Goal: Complete application form

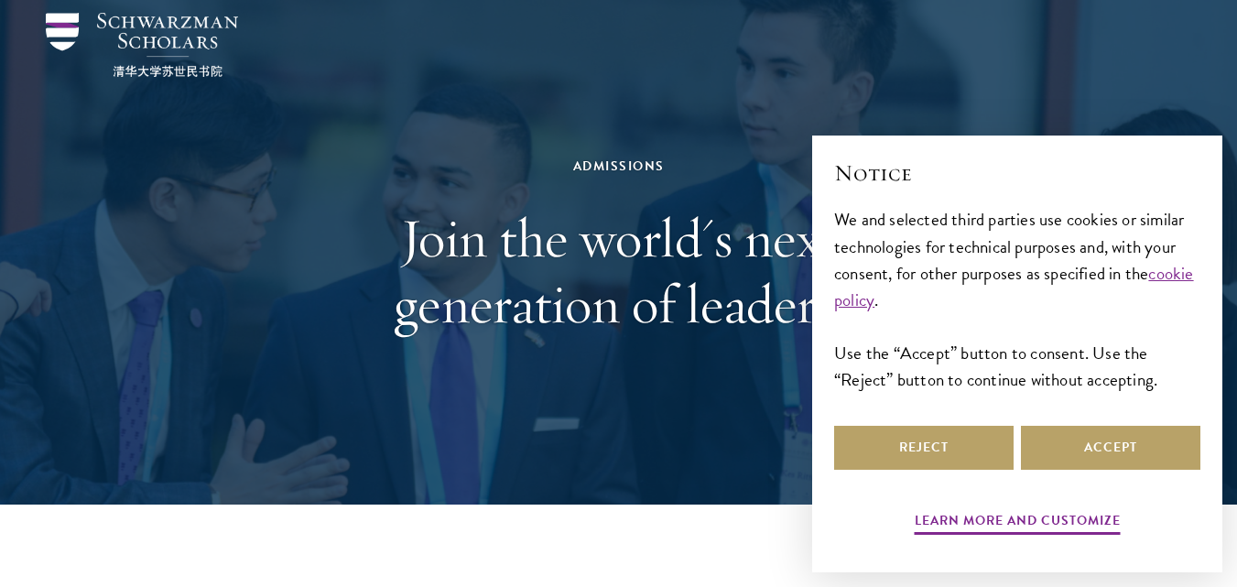
scroll to position [92, 0]
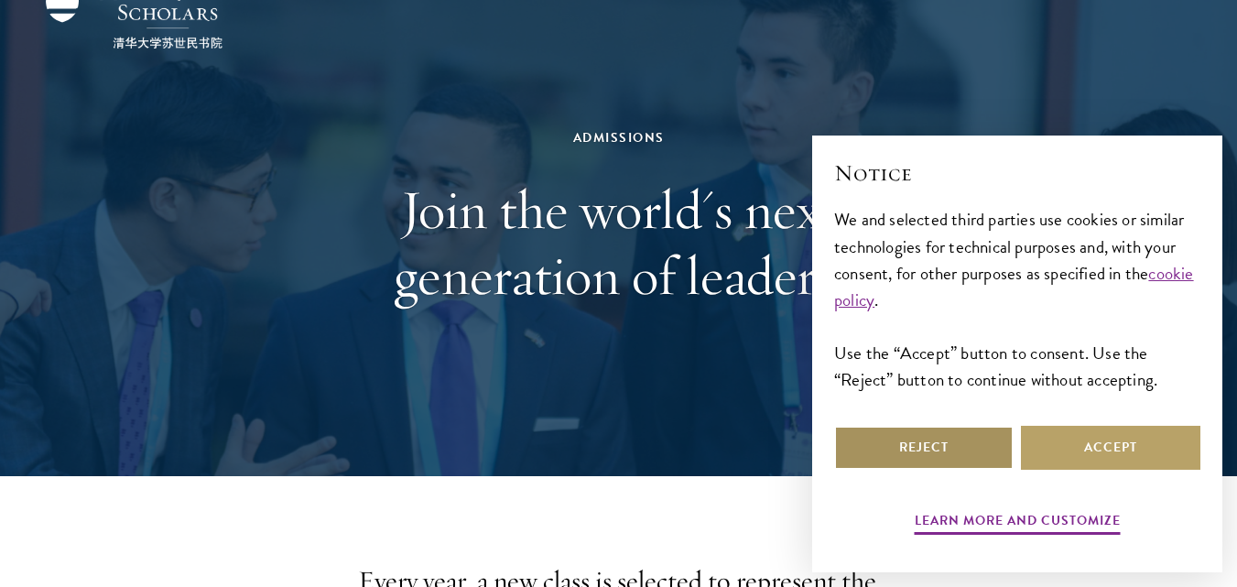
click at [912, 445] on button "Reject" at bounding box center [923, 448] width 179 height 44
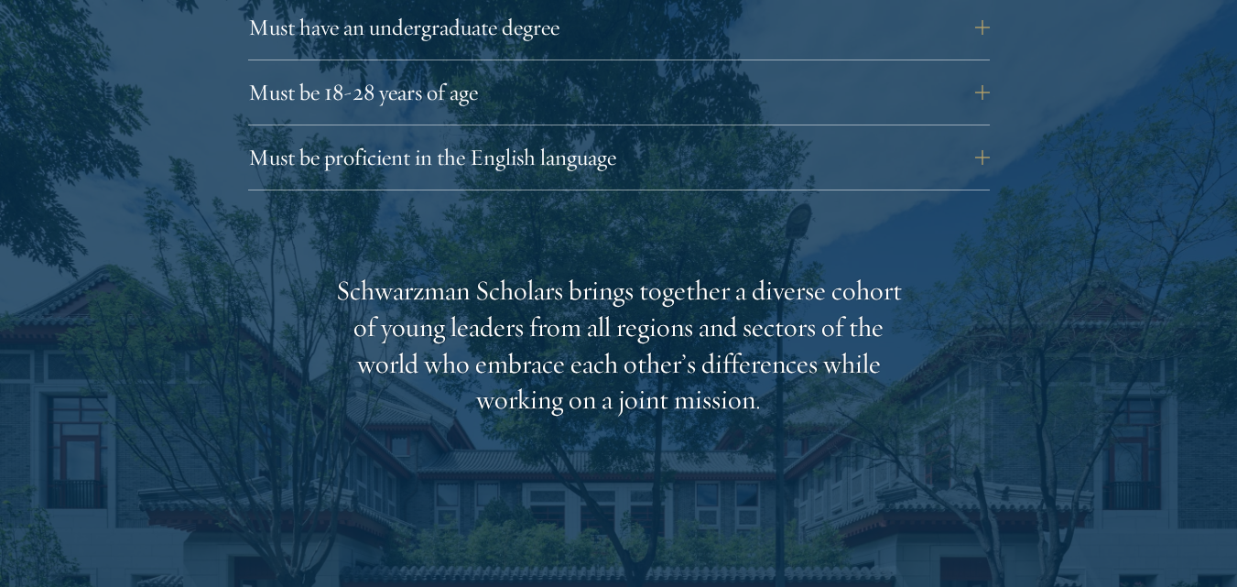
scroll to position [2747, 0]
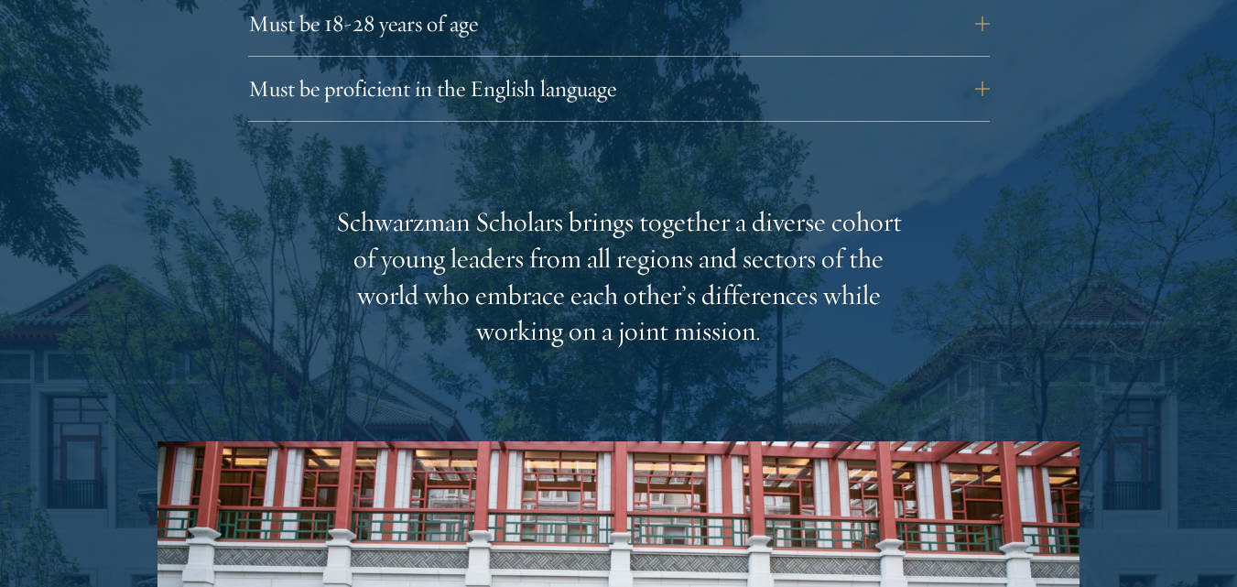
click at [659, 76] on div "Must be proficient in the English language Applicants must demonstrate strong E…" at bounding box center [619, 94] width 742 height 55
click at [985, 67] on button "Must be proficient in the English language" at bounding box center [633, 89] width 742 height 44
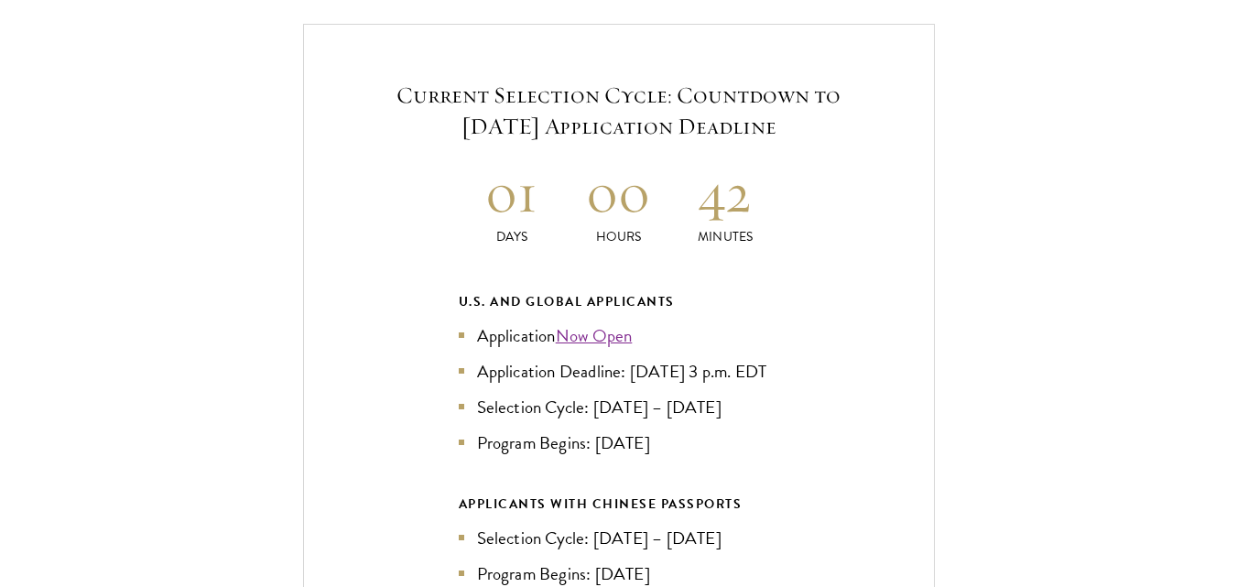
scroll to position [4395, 0]
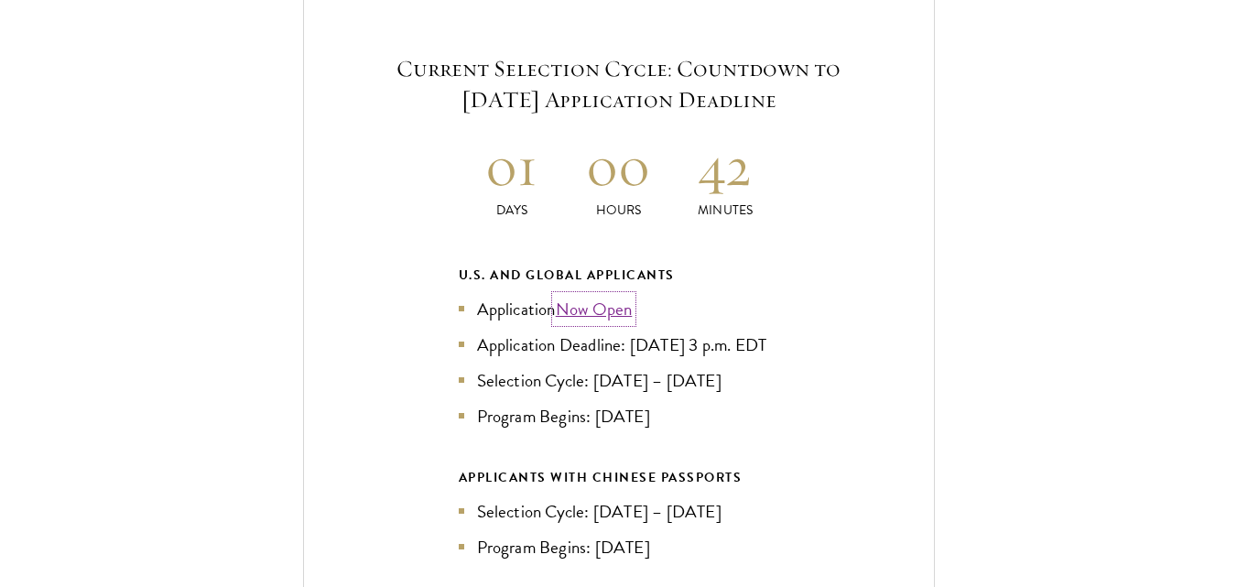
click at [591, 296] on link "Now Open" at bounding box center [594, 309] width 77 height 27
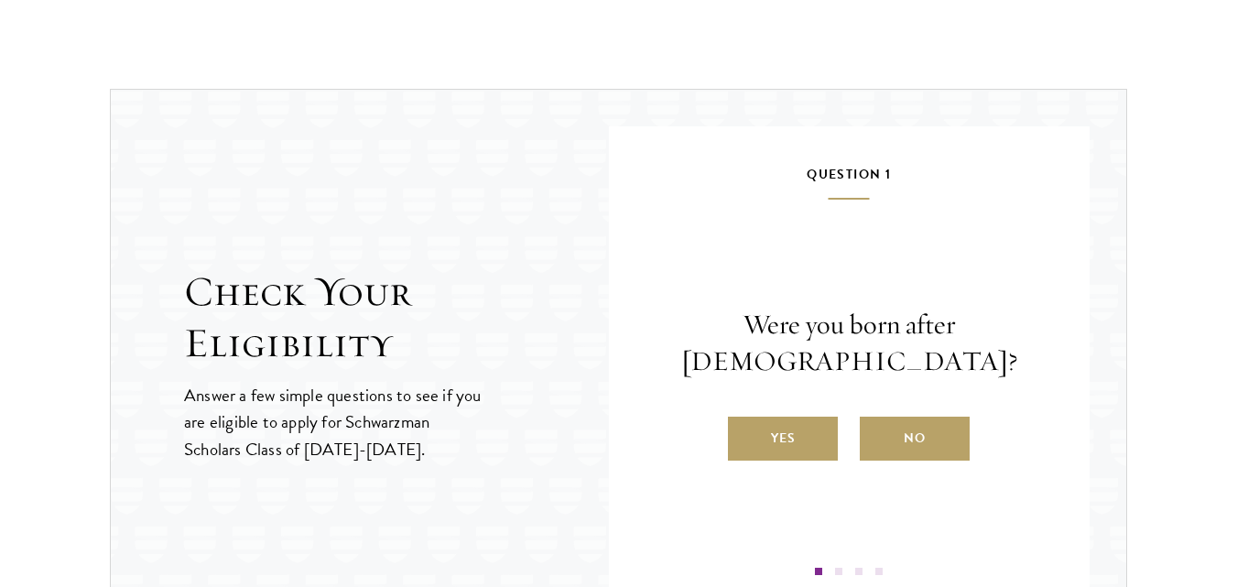
scroll to position [1936, 0]
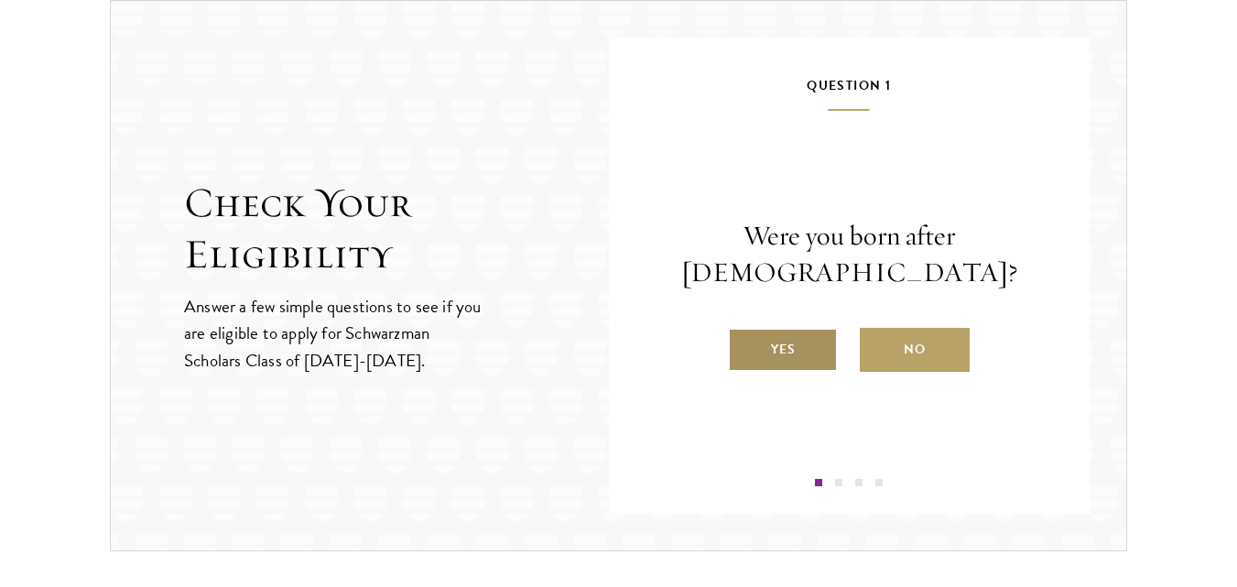
click at [785, 361] on label "Yes" at bounding box center [783, 350] width 110 height 44
click at [744, 346] on input "Yes" at bounding box center [736, 338] width 16 height 16
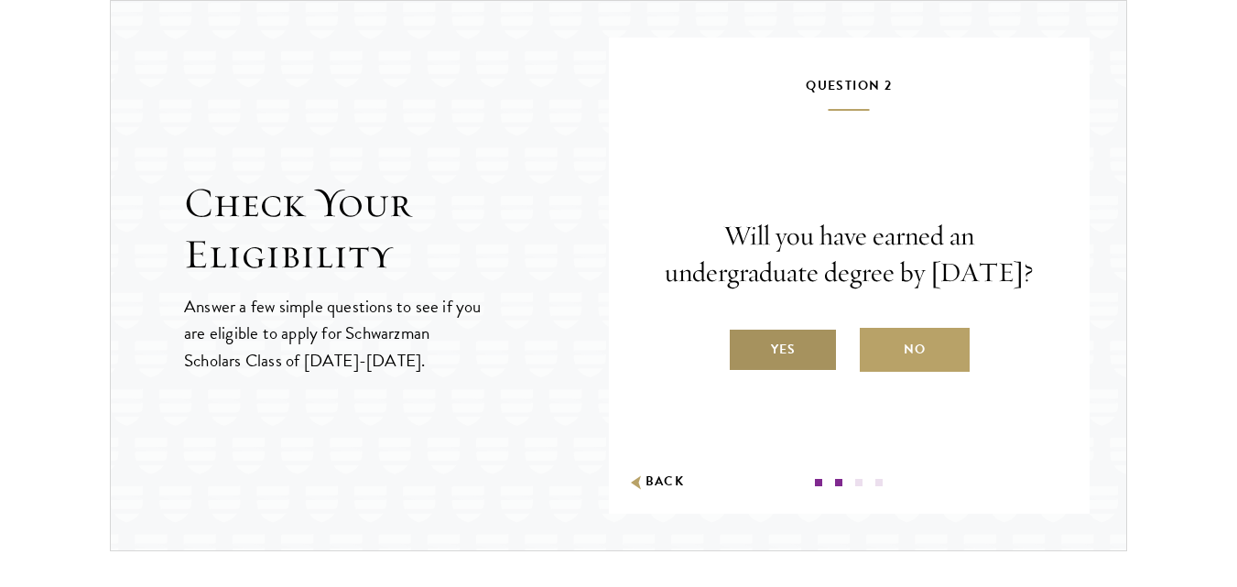
click at [784, 370] on label "Yes" at bounding box center [783, 350] width 110 height 44
click at [744, 346] on input "Yes" at bounding box center [736, 338] width 16 height 16
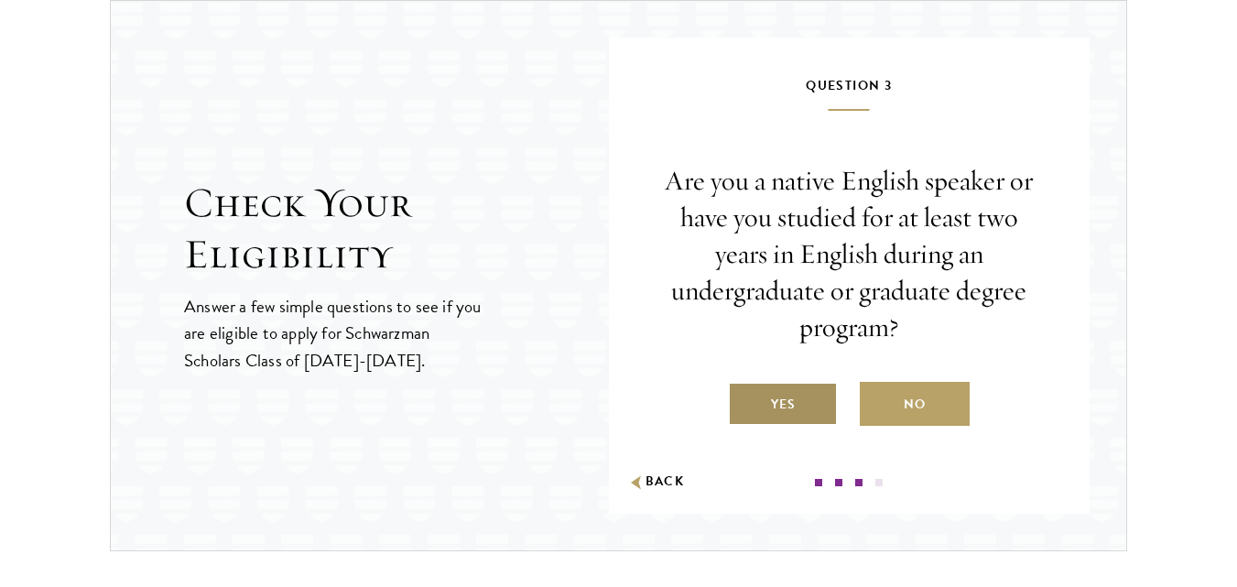
click at [777, 416] on label "Yes" at bounding box center [783, 404] width 110 height 44
click at [744, 401] on input "Yes" at bounding box center [736, 393] width 16 height 16
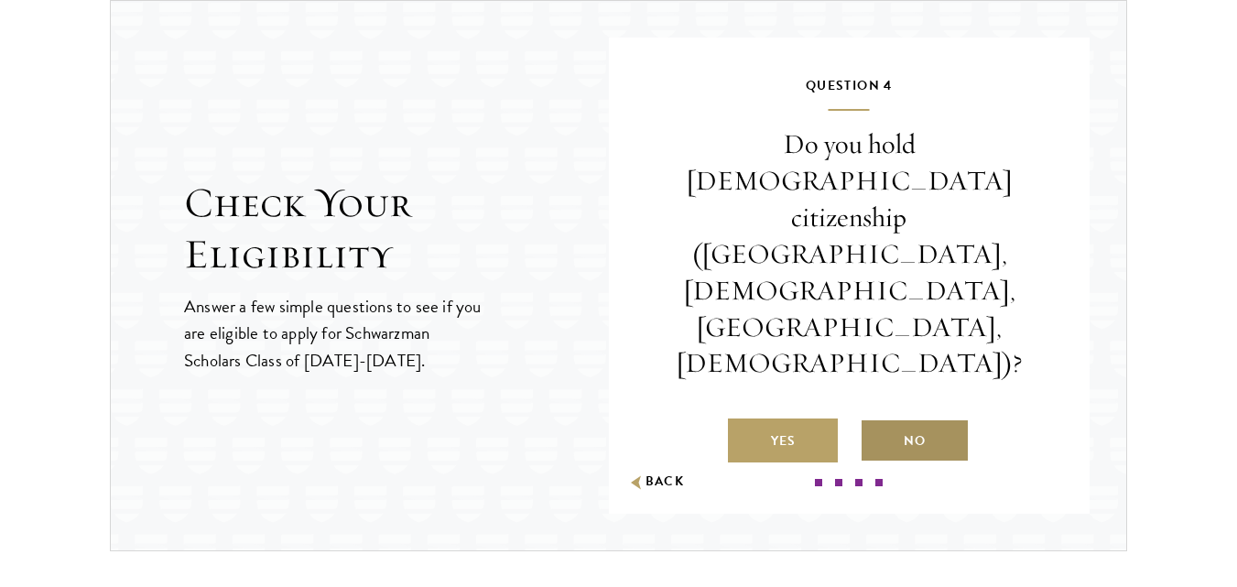
click at [909, 418] on label "No" at bounding box center [915, 440] width 110 height 44
click at [876, 421] on input "No" at bounding box center [868, 429] width 16 height 16
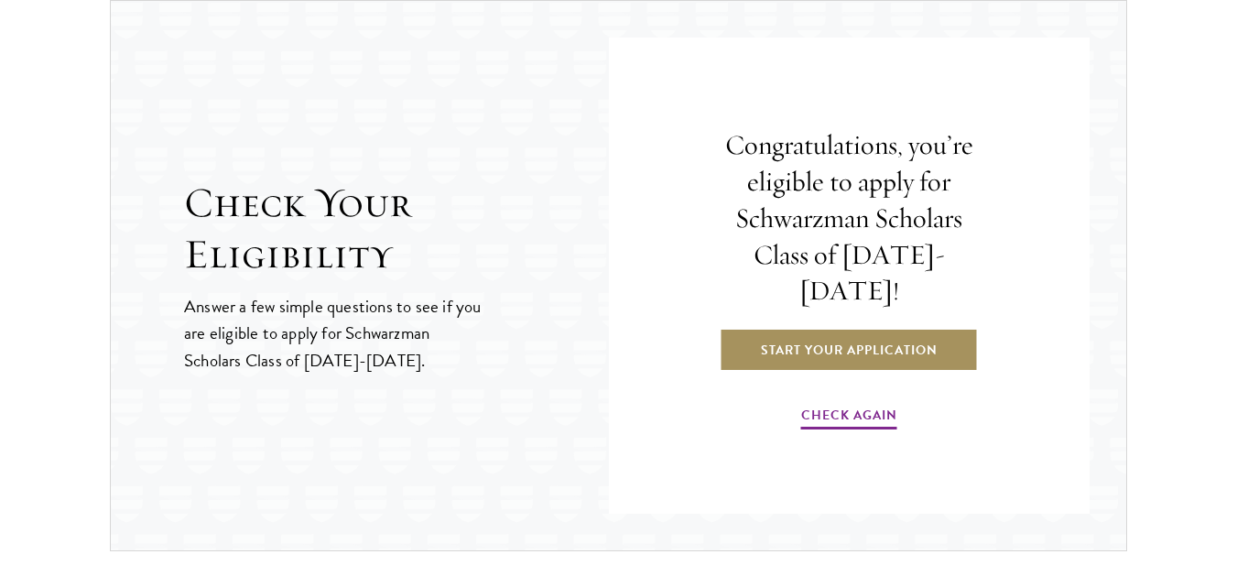
click at [880, 338] on link "Start Your Application" at bounding box center [849, 350] width 259 height 44
